Goal: Task Accomplishment & Management: Complete application form

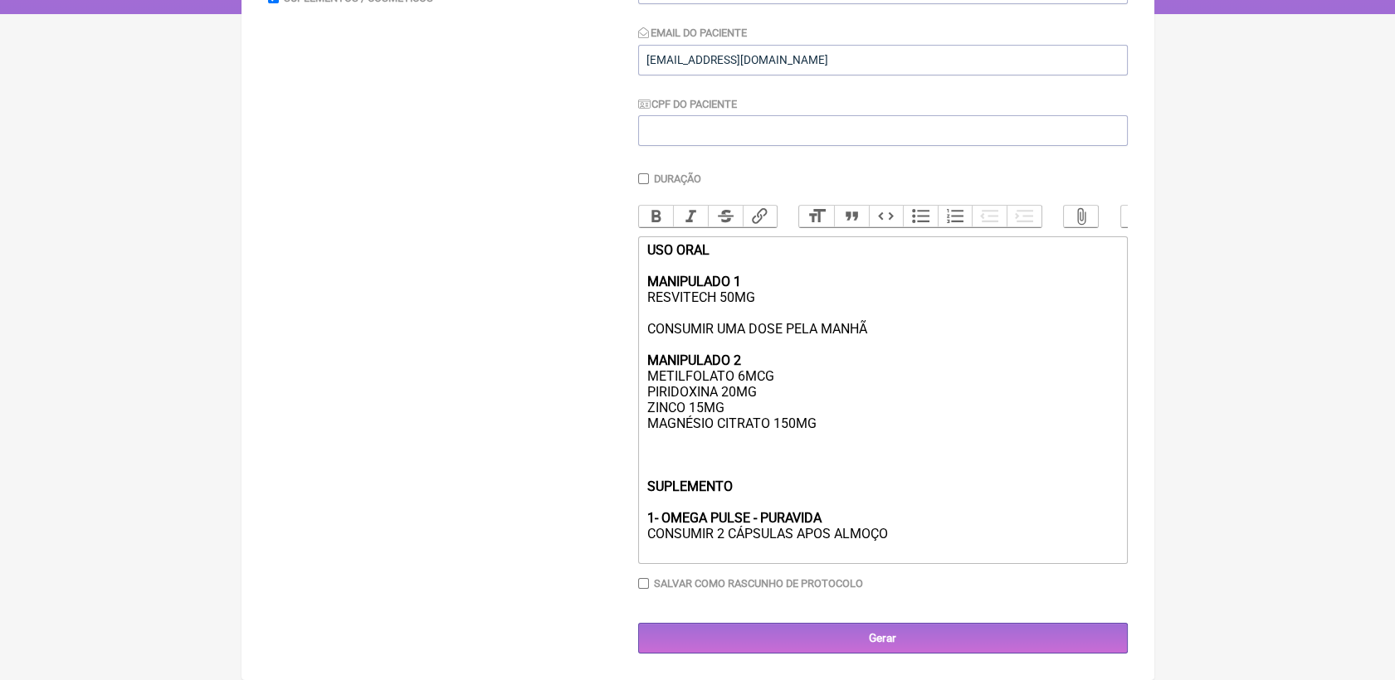
scroll to position [345, 0]
click at [919, 542] on div "USO ORAL MANIPULADO 1 RESVITECH 50MG CONSUMIR UMA DOSE PELA MANHÃ MANIPULADO 2 …" at bounding box center [881, 399] width 471 height 315
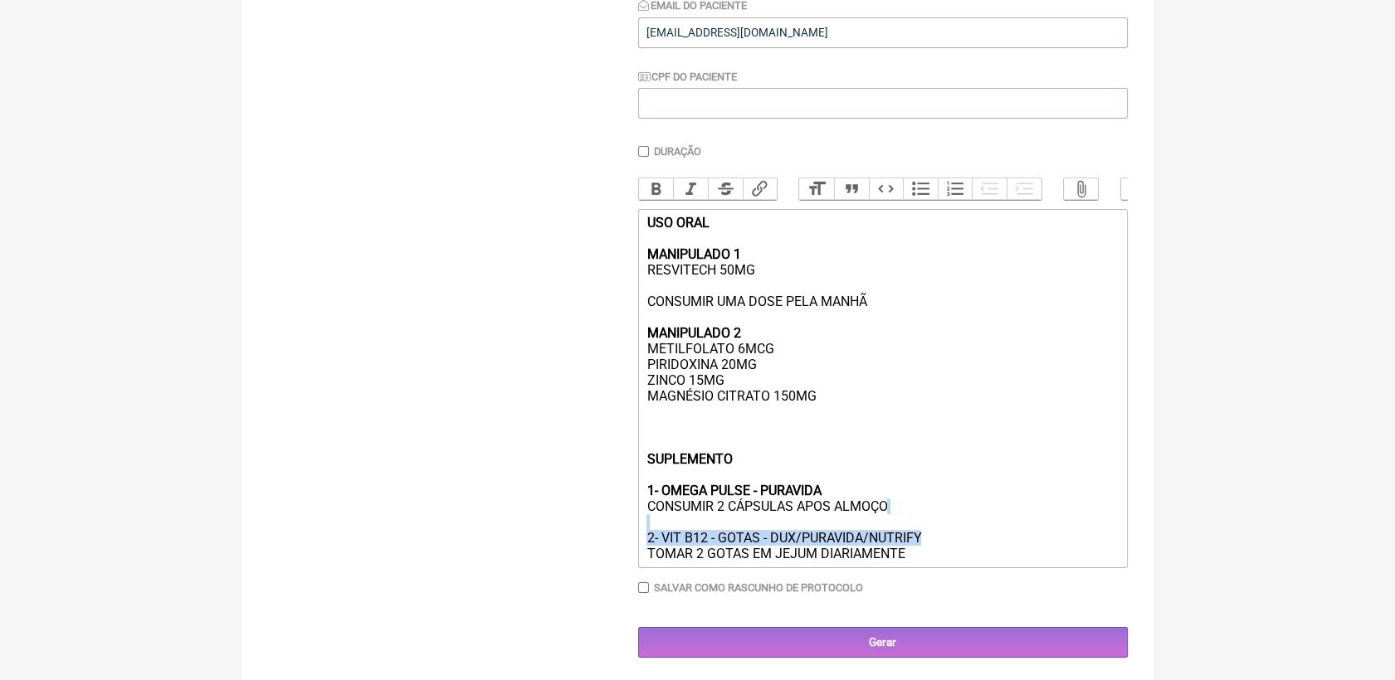
drag, startPoint x: 922, startPoint y: 561, endPoint x: 745, endPoint y: 556, distance: 177.6
click at [745, 556] on div "USO ORAL MANIPULADO 1 RESVITECH 50MG CONSUMIR UMA DOSE PELA MANHÃ MANIPULADO 2 …" at bounding box center [881, 388] width 471 height 347
click at [658, 189] on button "Bold" at bounding box center [656, 189] width 35 height 22
click at [1014, 464] on div "USO ORAL MANIPULADO 1 RESVITECH 50MG CONSUMIR UMA DOSE PELA MANHÃ MANIPULADO 2 …" at bounding box center [881, 388] width 471 height 347
click at [694, 441] on div "USO ORAL MANIPULADO 1 RESVITECH 50MG CONSUMIR UMA DOSE PELA MANHÃ MANIPULADO 2 …" at bounding box center [881, 388] width 471 height 347
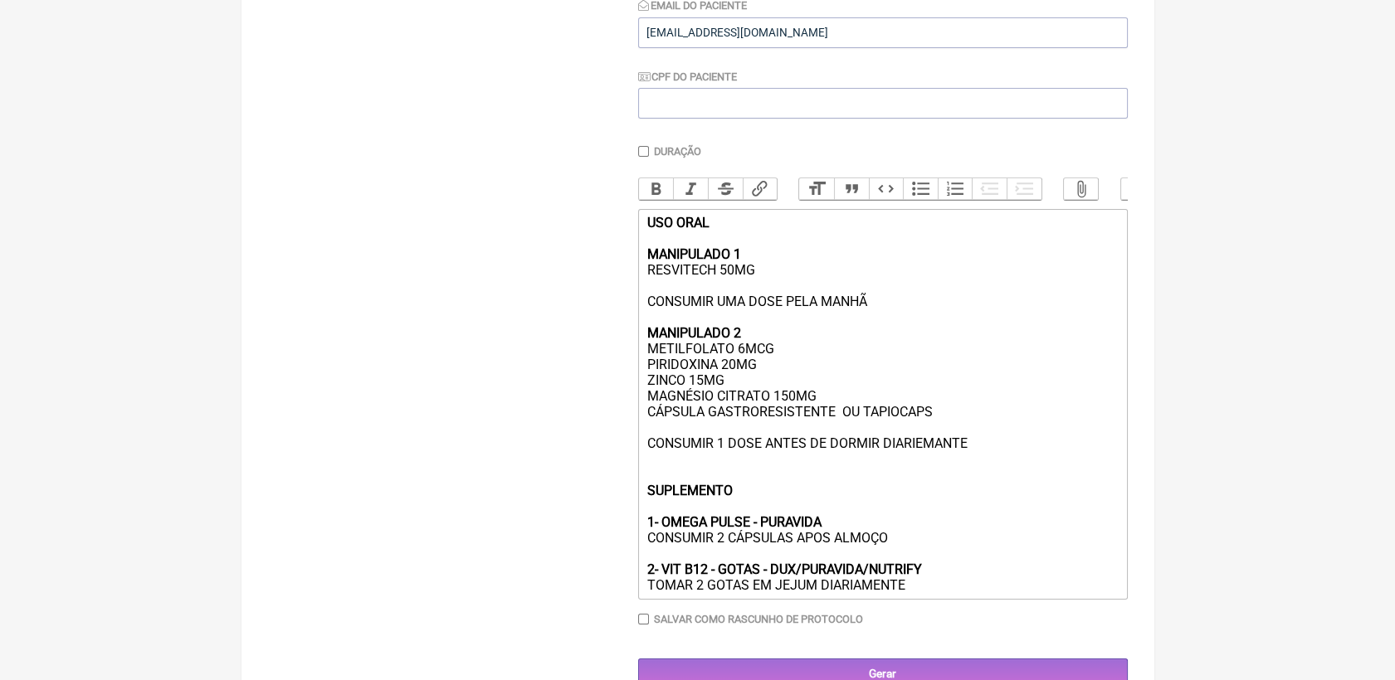
click at [917, 469] on div "USO ORAL MANIPULADO 1 RESVITECH 50MG CONSUMIR UMA DOSE PELA MANHÃ MANIPULADO 2 …" at bounding box center [881, 404] width 471 height 378
click at [942, 473] on div "USO ORAL MANIPULADO 1 RESVITECH 50MG CONSUMIR UMA DOSE PELA MANHÃ MANIPULADO 2 …" at bounding box center [881, 404] width 471 height 378
type trix-editor "<div><strong>USO ORAL<br><br>MANIPULADO 1</strong><br>RESVITECH 50MG<br><br>CON…"
click at [961, 509] on div "USO ORAL MANIPULADO 1 RESVITECH 50MG CONSUMIR UMA DOSE PELA MANHÃ MANIPULADO 2 …" at bounding box center [881, 404] width 471 height 378
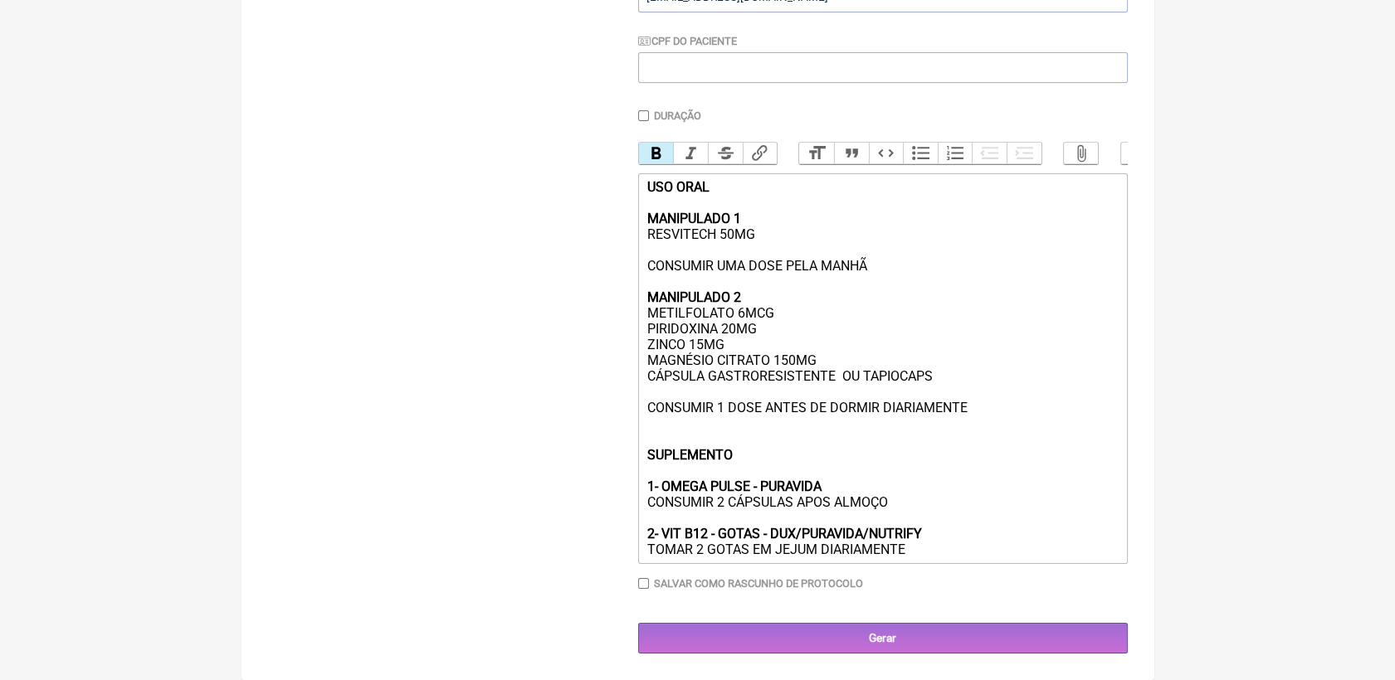
scroll to position [411, 0]
click at [967, 631] on input "Gerar" at bounding box center [882, 638] width 489 height 31
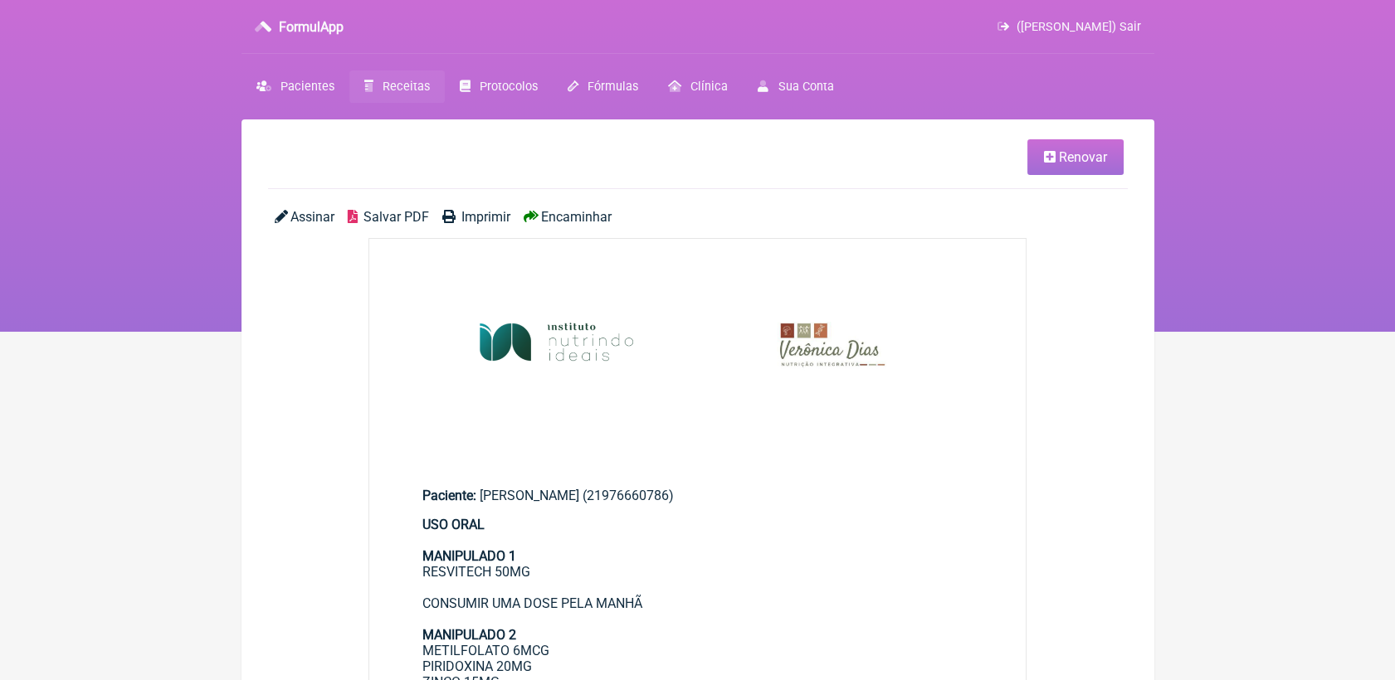
click at [417, 216] on span "Salvar PDF" at bounding box center [396, 217] width 66 height 16
click at [865, 176] on ul "Renovar" at bounding box center [697, 164] width 859 height 50
click at [1066, 163] on span "Renovar" at bounding box center [1083, 157] width 48 height 16
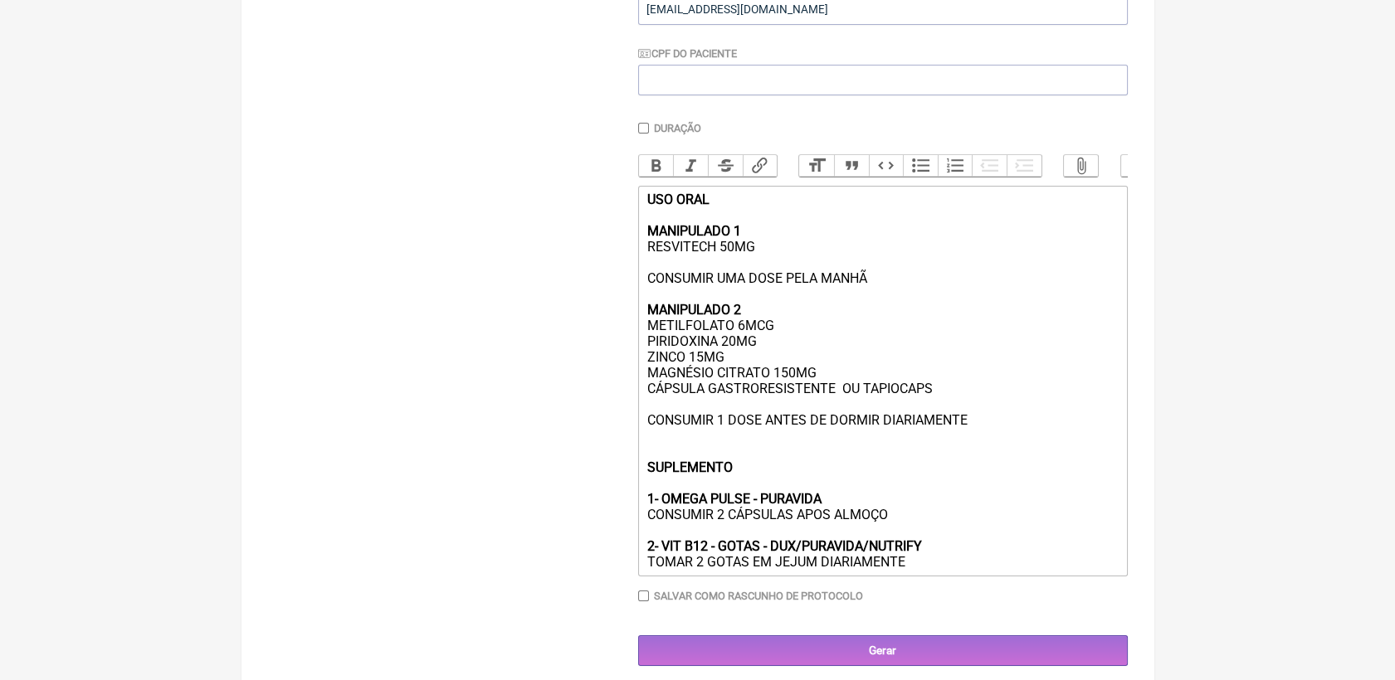
scroll to position [184, 0]
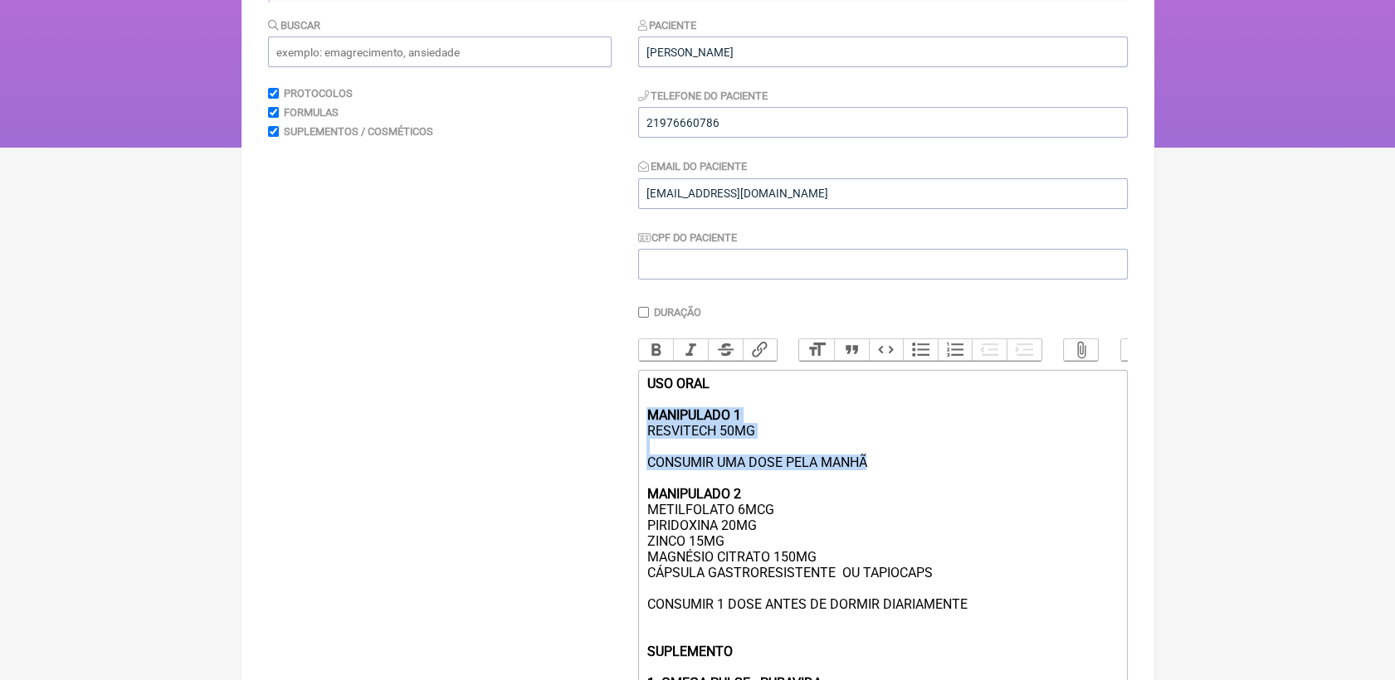
drag, startPoint x: 645, startPoint y: 436, endPoint x: 885, endPoint y: 485, distance: 244.7
click at [885, 485] on div "USO ORAL MANIPULADO 1 RESVITECH 50MG CONSUMIR UMA DOSE PELA MANHÃ MANIPULADO 2 …" at bounding box center [881, 565] width 471 height 378
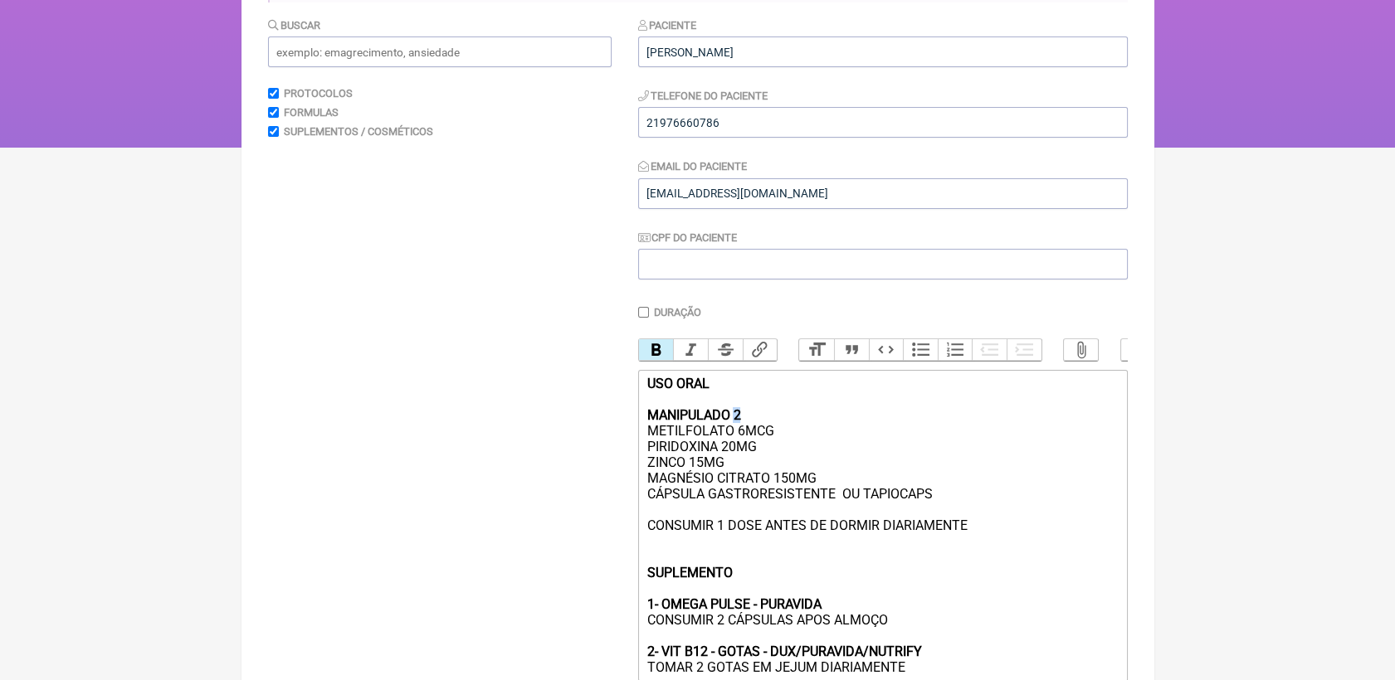
click at [739, 423] on strong "USO ORAL MANIPULADO 2" at bounding box center [693, 399] width 94 height 47
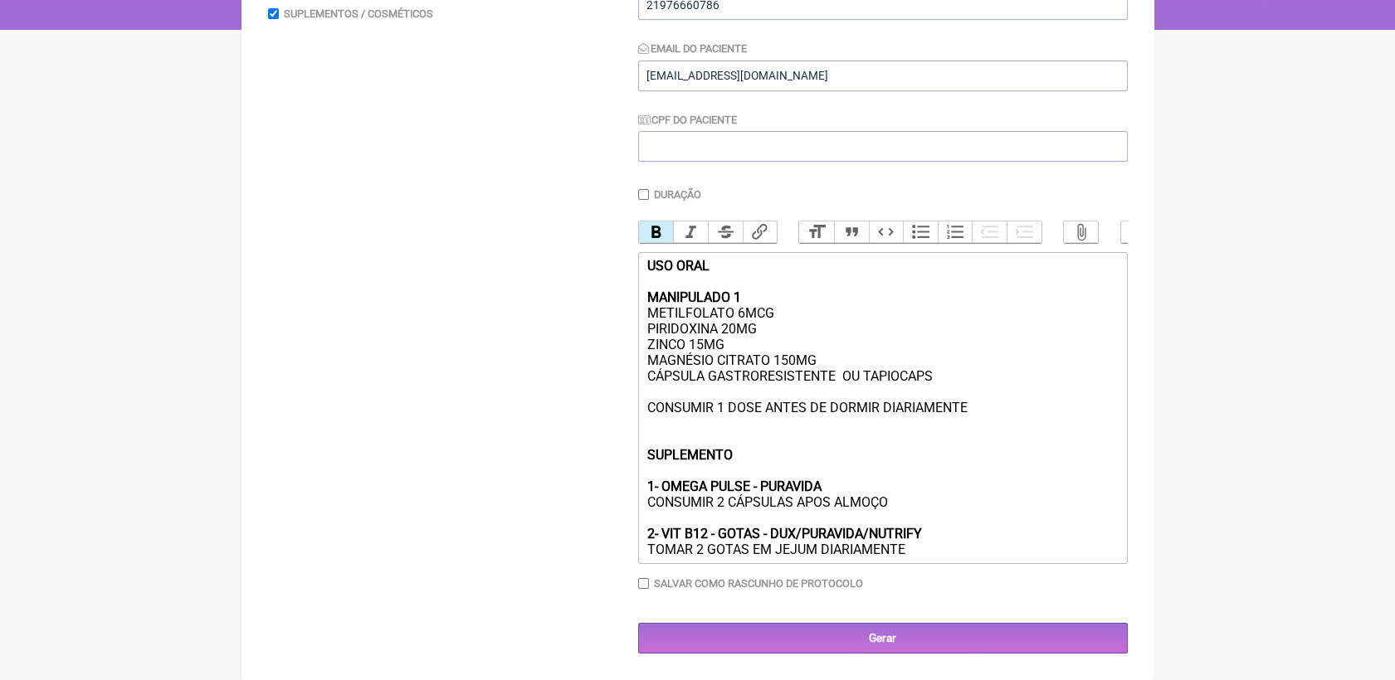
scroll to position [329, 0]
click at [951, 559] on trix-editor "USO ORAL MANIPULADO 1 METILFOLATO 6MCG PIRIDOXINA 20MG ZINCO 15MG MAGNÉSIO CITR…" at bounding box center [882, 408] width 489 height 312
click at [700, 549] on div "USO ORAL MANIPULADO 1 METILFOLATO 6MCG PIRIDOXINA 20MG ZINCO 15MG MAGNÉSIO CITR…" at bounding box center [881, 407] width 471 height 299
click at [961, 543] on div "USO ORAL MANIPULADO 1 METILFOLATO 6MCG PIRIDOXINA 20MG ZINCO 15MG MAGNÉSIO CITR…" at bounding box center [881, 407] width 471 height 299
click at [840, 348] on div "USO ORAL MANIPULADO 1 METILFOLATO 6MCG PIRIDOXINA 20MG ZINCO 15MG MAGNÉSIO CITR…" at bounding box center [881, 407] width 471 height 299
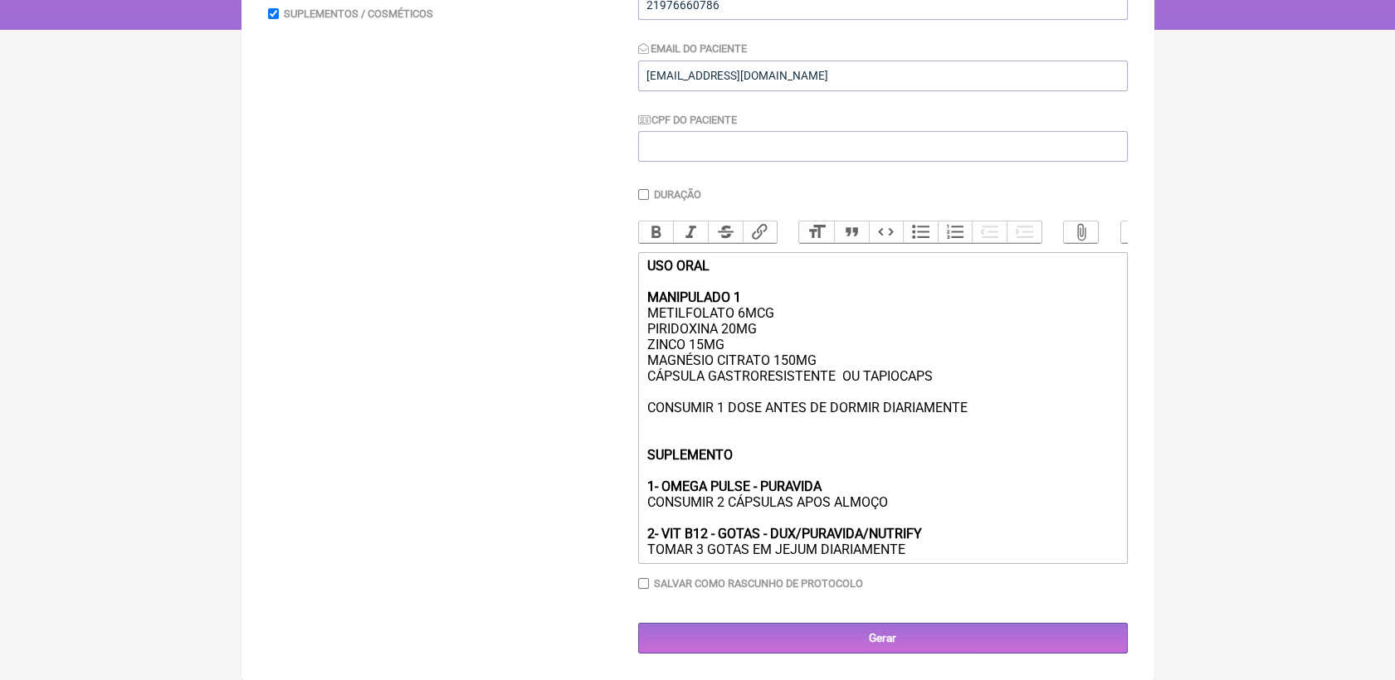
click at [986, 558] on trix-editor "USO ORAL MANIPULADO 1 METILFOLATO 6MCG PIRIDOXINA 20MG ZINCO 15MG MAGNÉSIO CITR…" at bounding box center [882, 408] width 489 height 312
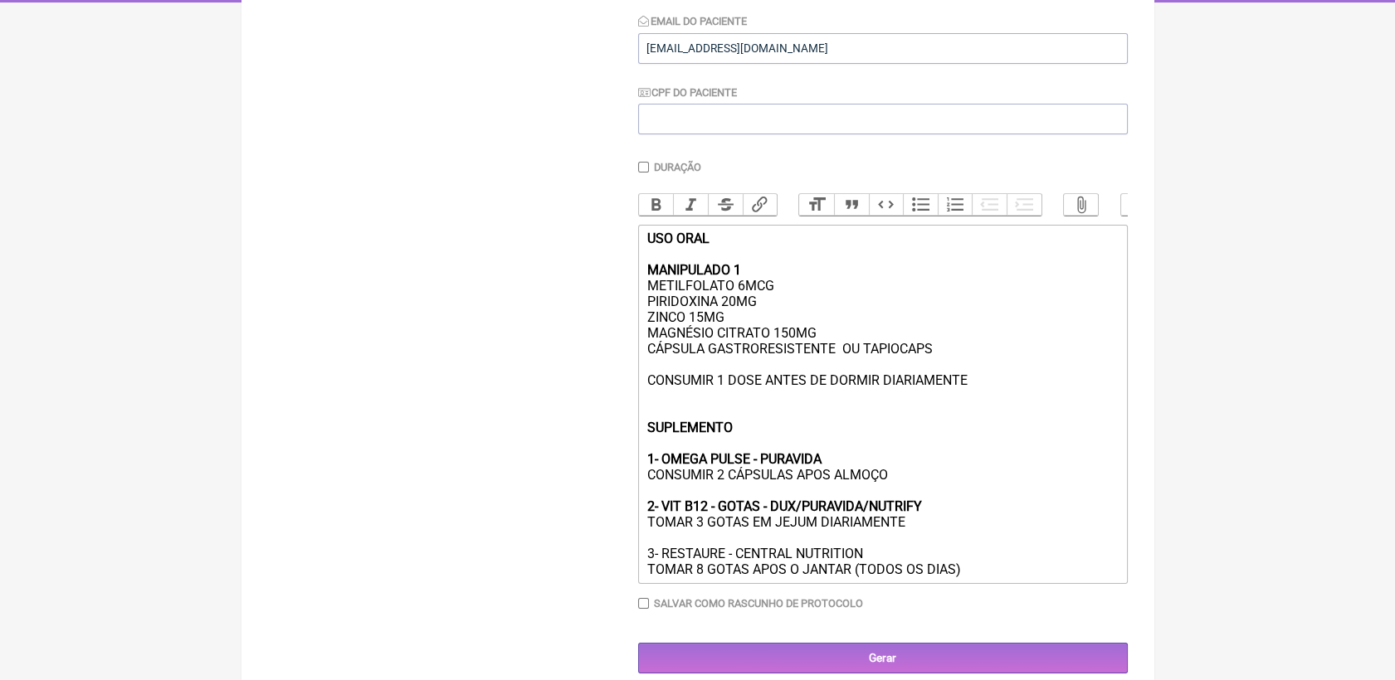
type trix-editor "<div><strong>USO ORAL<br><br>MANIPULADO 1</strong><br>METILFOLATO 6MCG <br>PIRI…"
drag, startPoint x: 875, startPoint y: 586, endPoint x: 649, endPoint y: 587, distance: 226.5
click at [649, 577] on div "USO ORAL MANIPULADO 1 METILFOLATO 6MCG PIRIDOXINA 20MG ZINCO 15MG MAGNÉSIO CITR…" at bounding box center [881, 404] width 471 height 347
click at [650, 204] on button "Bold" at bounding box center [656, 205] width 35 height 22
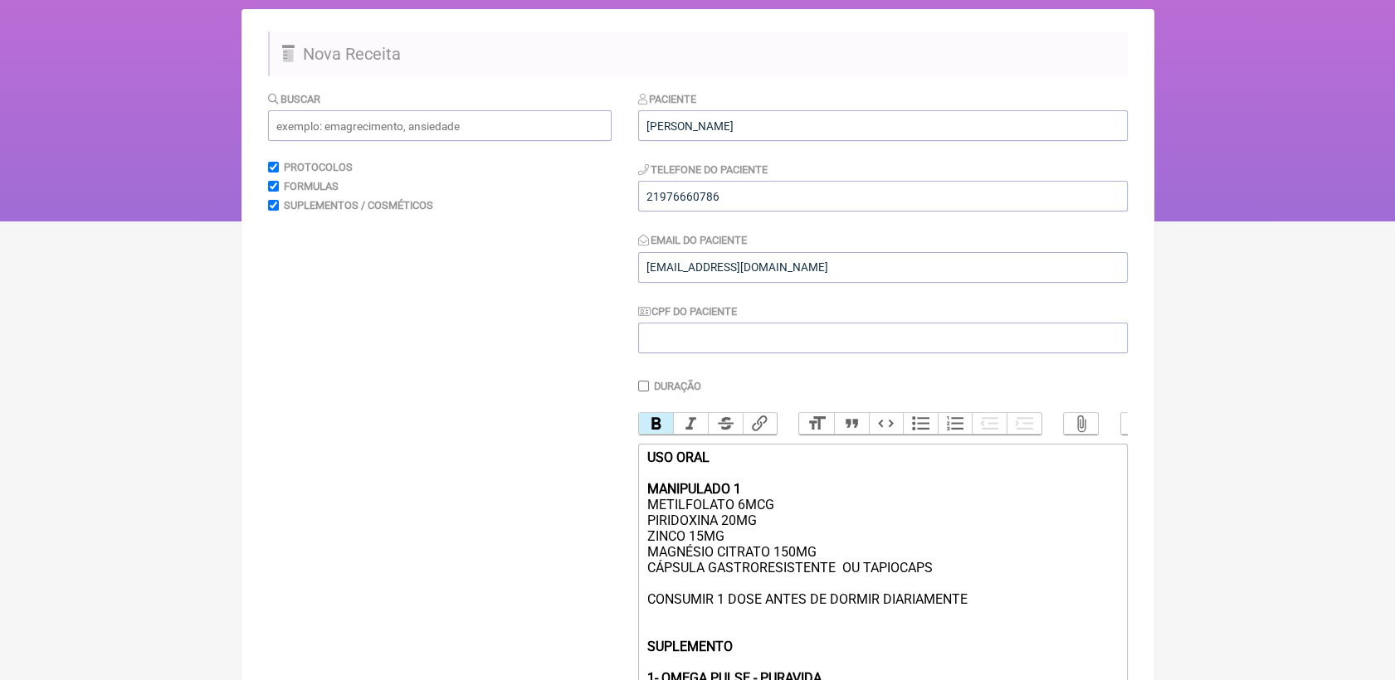
scroll to position [53, 0]
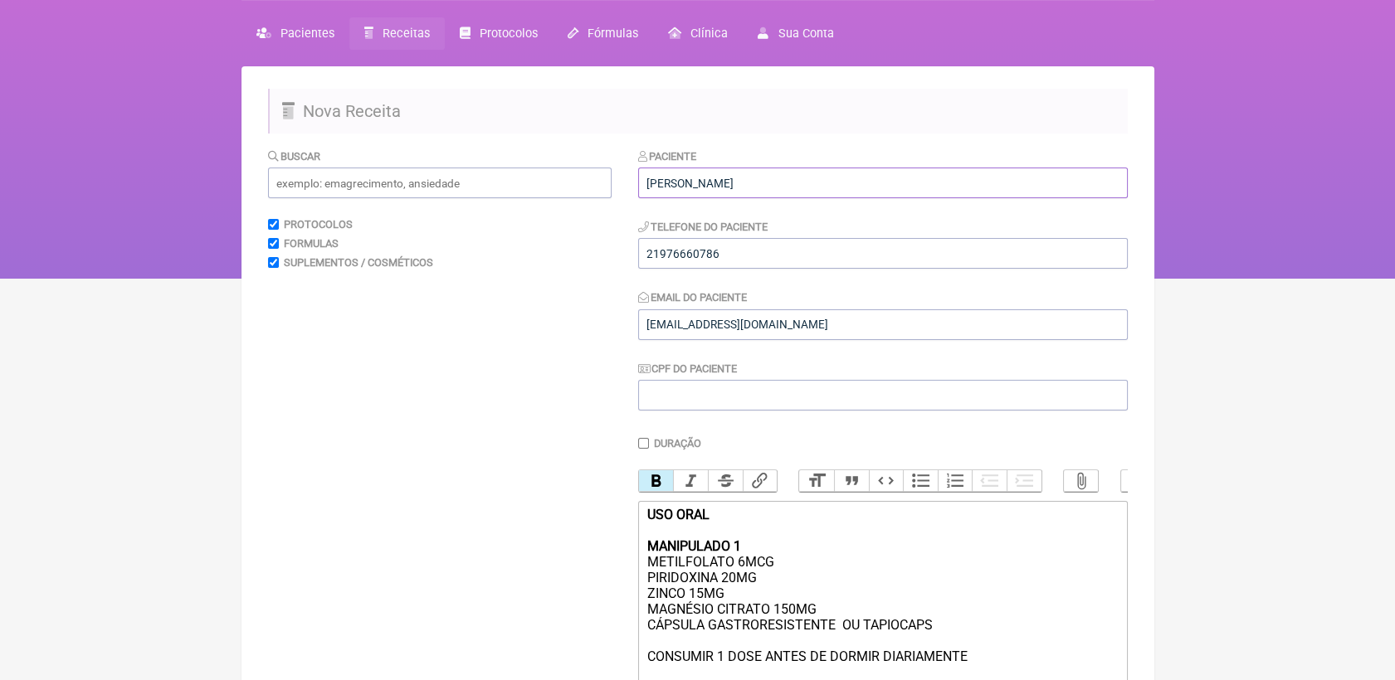
drag, startPoint x: 793, startPoint y: 187, endPoint x: 640, endPoint y: 189, distance: 152.7
click at [640, 189] on input "Michelle Nascimento Pinto" at bounding box center [882, 183] width 489 height 31
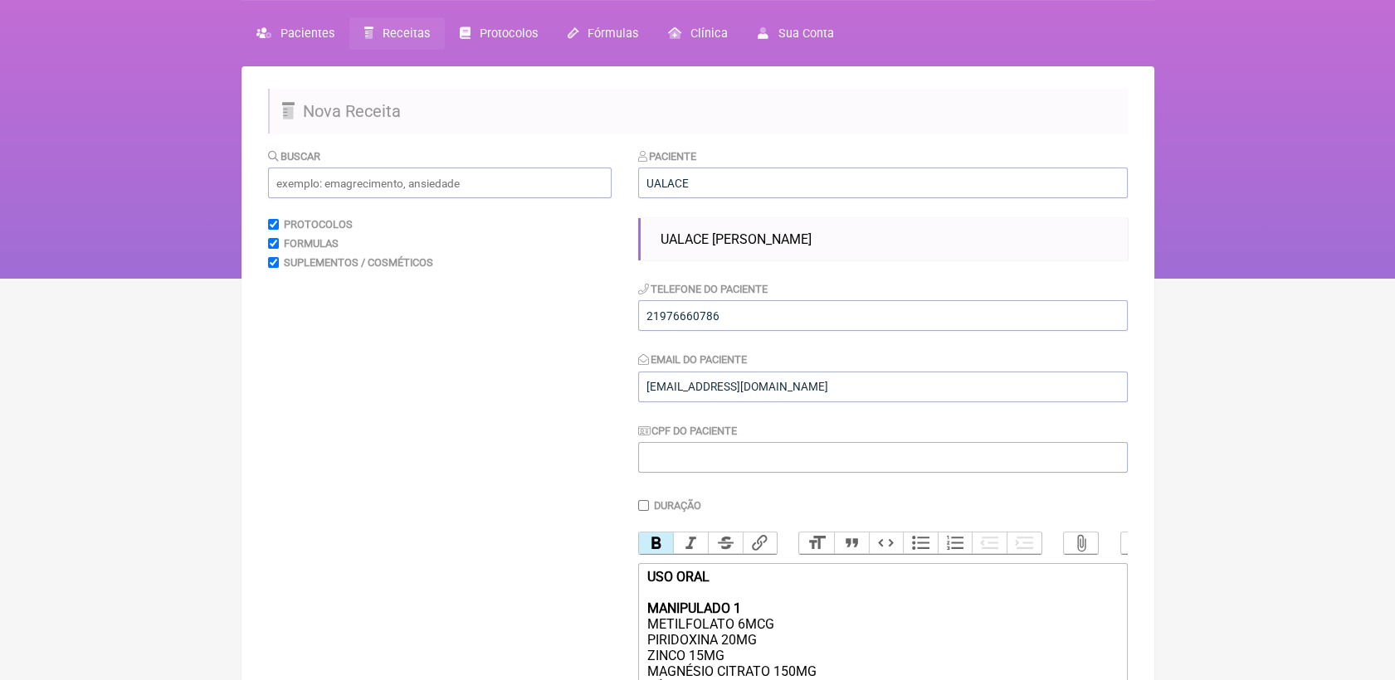
click at [834, 244] on li "UALACE ESTEVES LULINE" at bounding box center [887, 239] width 467 height 29
type input "UALACE ESTEVES LULINE"
type input "34984048404"
type input "coachveronicadias@gmail.com"
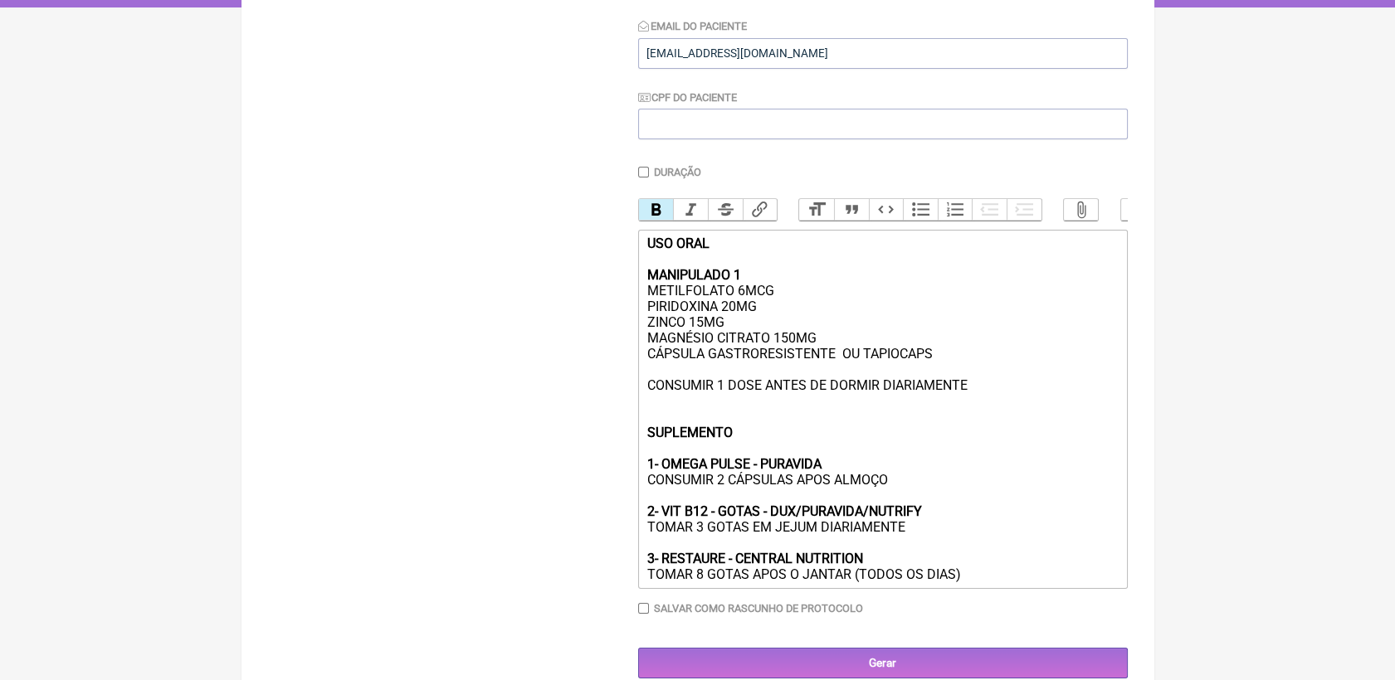
scroll to position [378, 0]
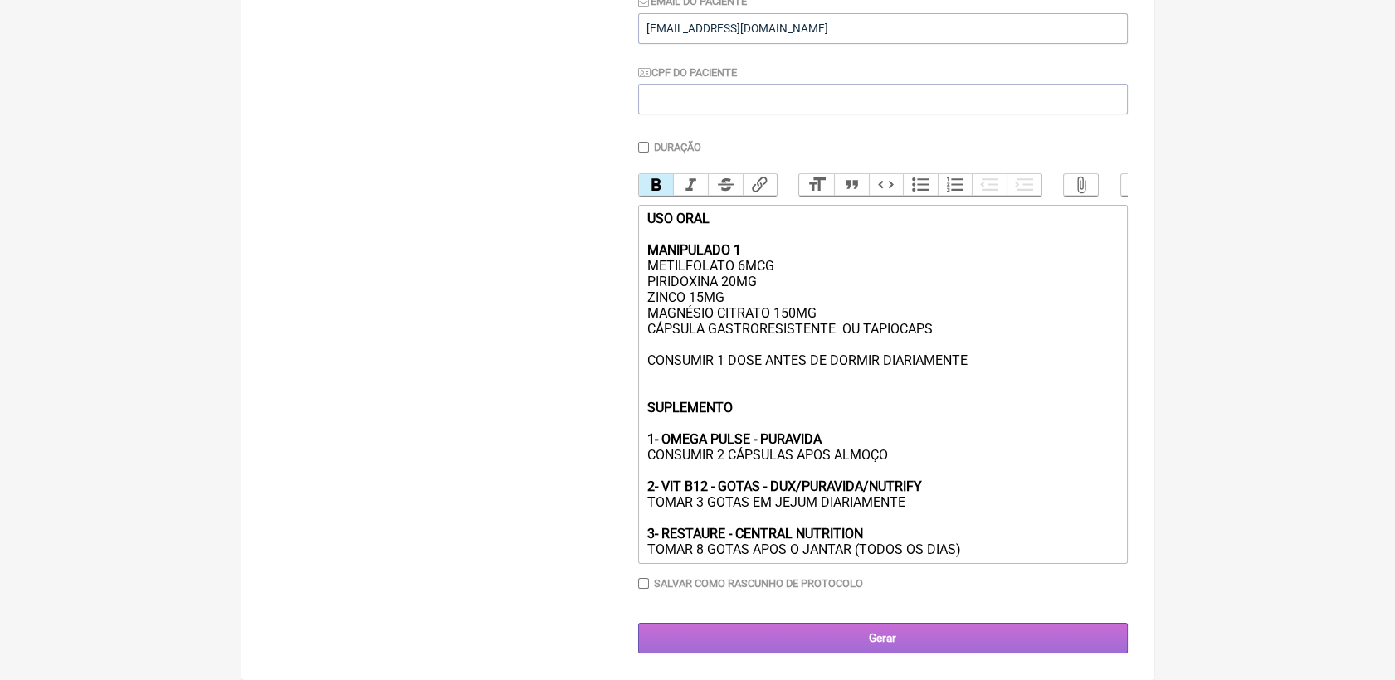
click at [944, 641] on input "Gerar" at bounding box center [882, 638] width 489 height 31
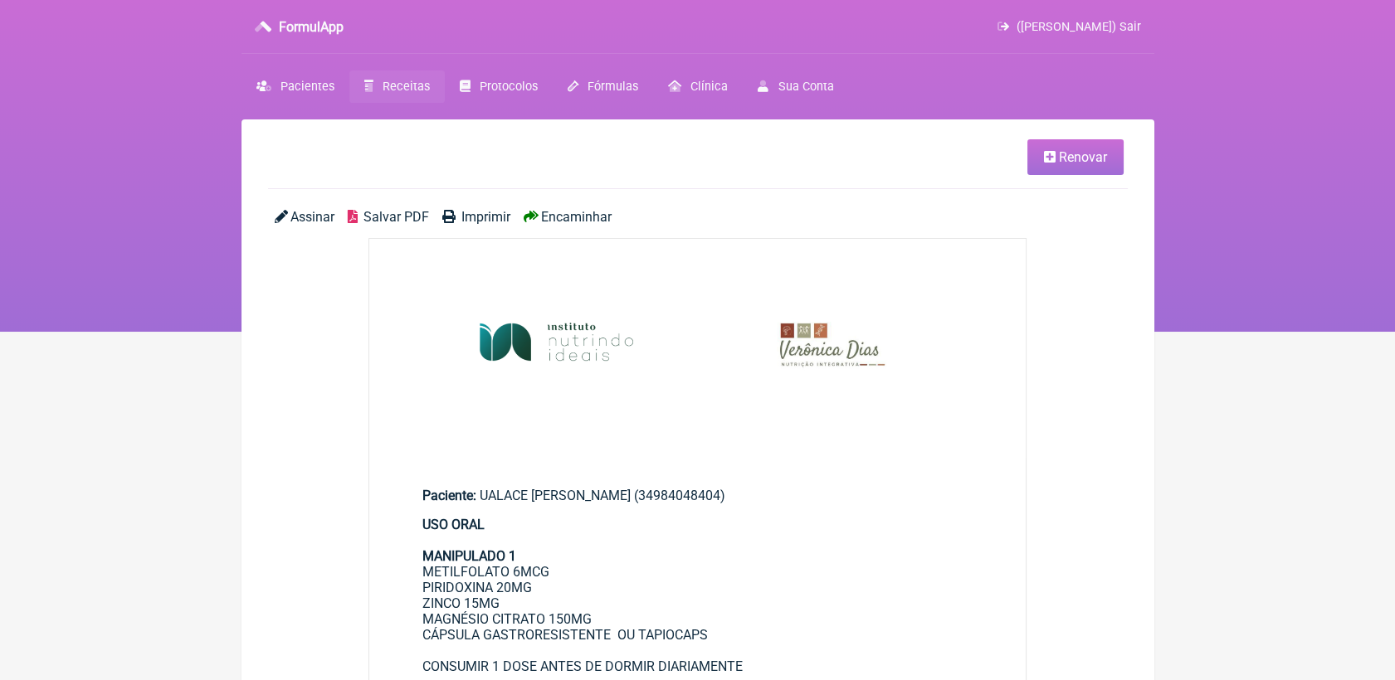
click at [403, 217] on span "Salvar PDF" at bounding box center [396, 217] width 66 height 16
